Goal: Transaction & Acquisition: Purchase product/service

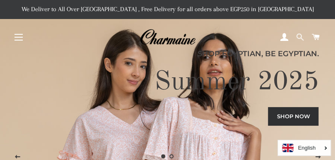
click at [300, 36] on span at bounding box center [299, 37] width 8 height 12
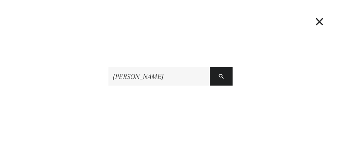
click at [162, 79] on input "[PERSON_NAME]" at bounding box center [158, 76] width 101 height 19
type input "[PERSON_NAME]"
click at [210, 67] on button "Search" at bounding box center [221, 76] width 23 height 19
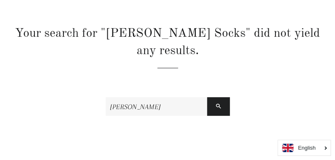
scroll to position [65, 0]
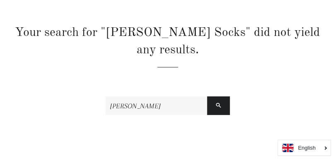
click at [123, 96] on input "[PERSON_NAME]" at bounding box center [156, 105] width 101 height 19
